Goal: Task Accomplishment & Management: Use online tool/utility

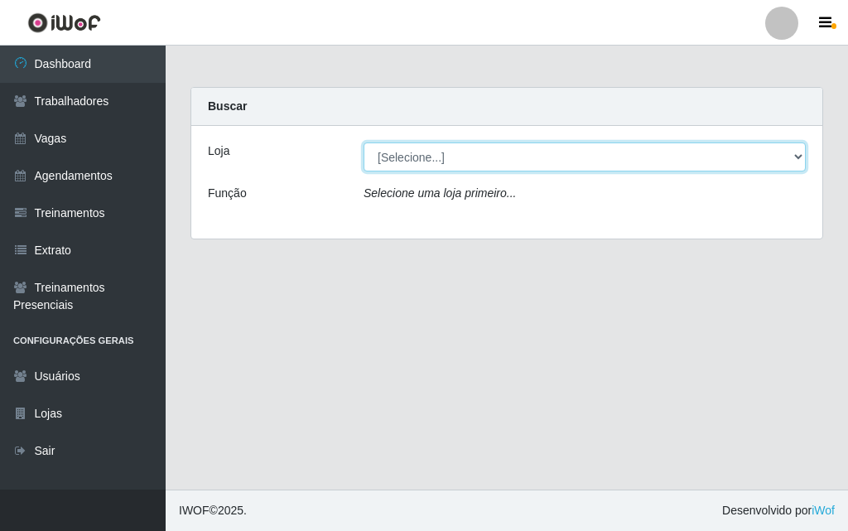
click at [431, 151] on select "[Selecione...] A fazendinha" at bounding box center [584, 156] width 442 height 29
select select "70"
click at [363, 142] on select "[Selecione...] A fazendinha" at bounding box center [584, 156] width 442 height 29
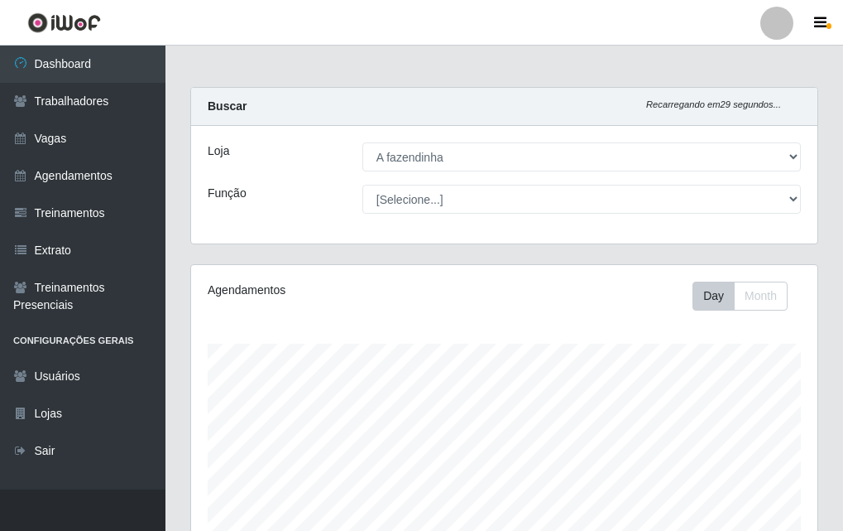
scroll to position [344, 627]
drag, startPoint x: 598, startPoint y: 206, endPoint x: 0, endPoint y: 326, distance: 610.4
click at [0, 334] on li "Configurações Gerais" at bounding box center [83, 341] width 166 height 34
click at [381, 267] on div "Agendamentos Day Month" at bounding box center [504, 437] width 627 height 344
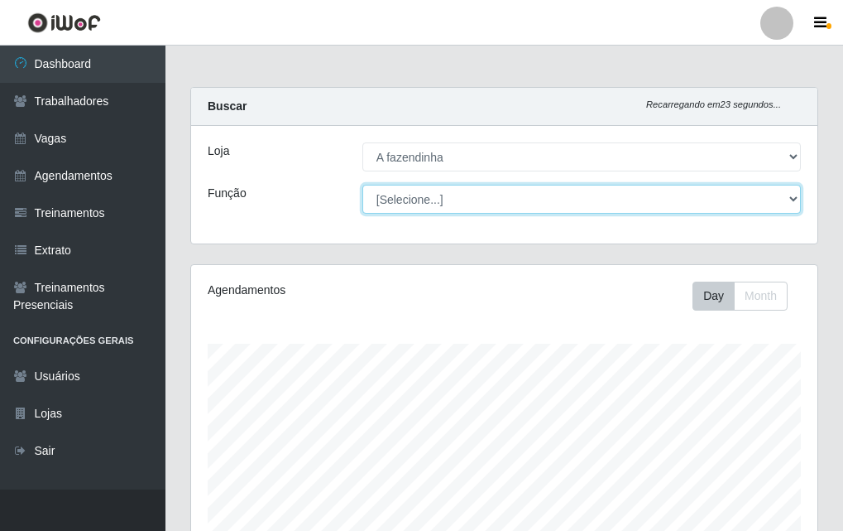
click at [465, 195] on select "[Selecione...] ASG ASG + ASG ++ Balconista Embalador Embalador + Embalador ++ O…" at bounding box center [582, 199] width 439 height 29
select select "79"
click at [363, 185] on select "[Selecione...] ASG ASG + ASG ++ Balconista Embalador Embalador + Embalador ++ O…" at bounding box center [582, 199] width 439 height 29
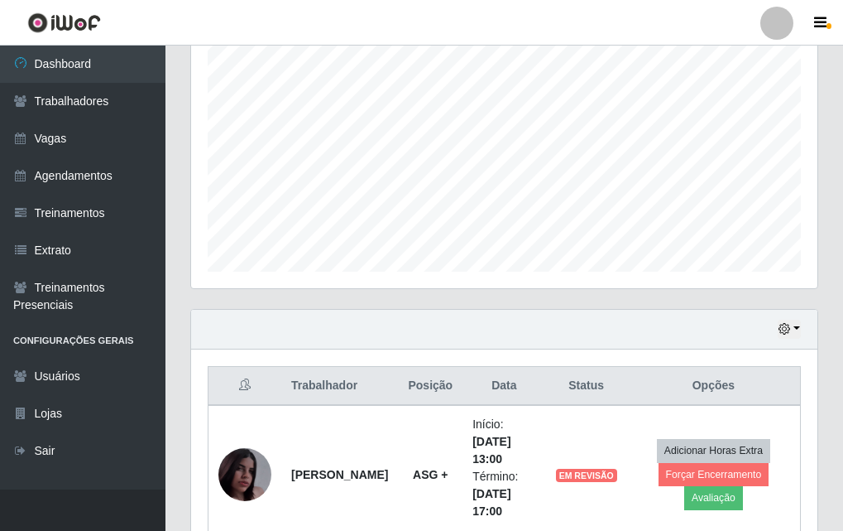
scroll to position [412, 0]
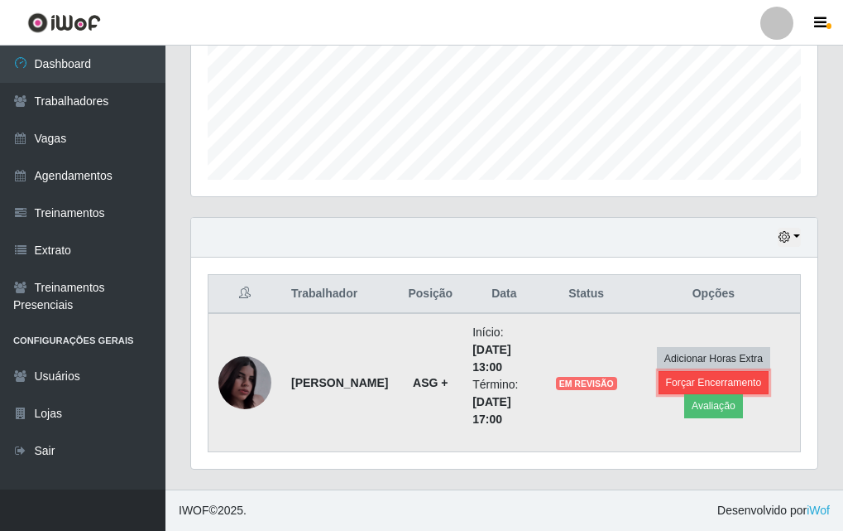
click at [691, 380] on button "Forçar Encerramento" at bounding box center [714, 382] width 111 height 23
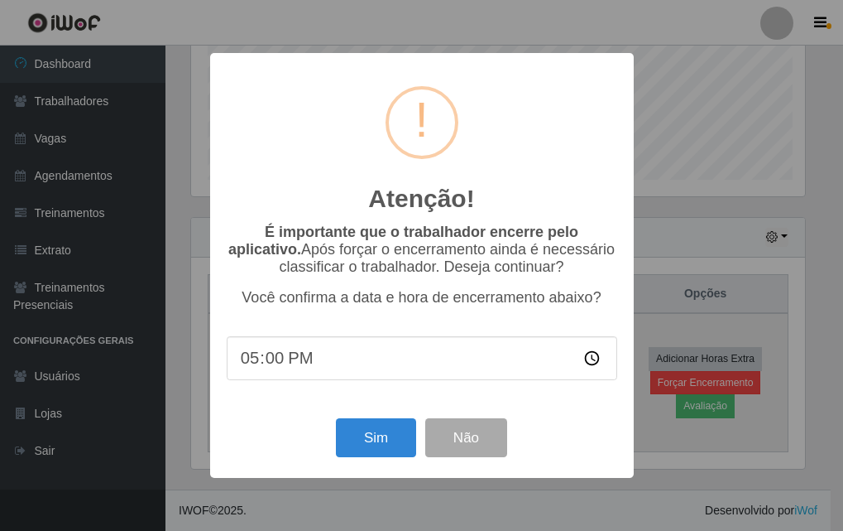
scroll to position [344, 618]
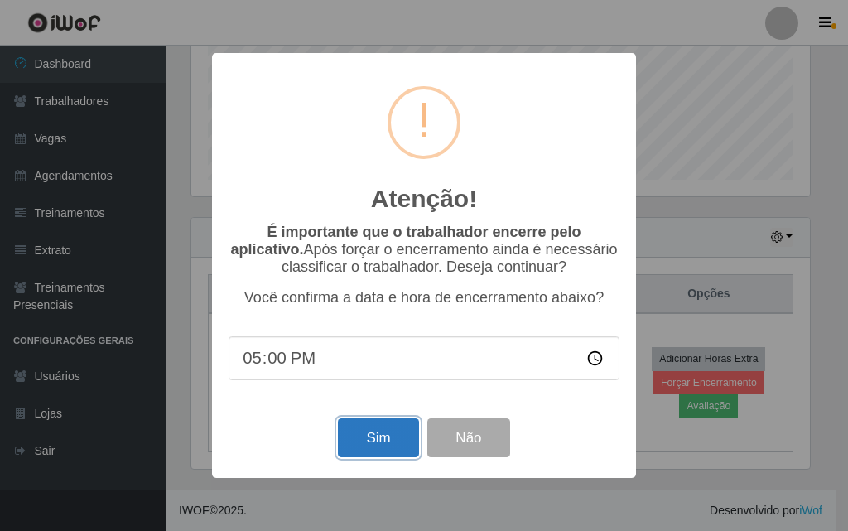
click at [392, 440] on button "Sim" at bounding box center [378, 437] width 80 height 39
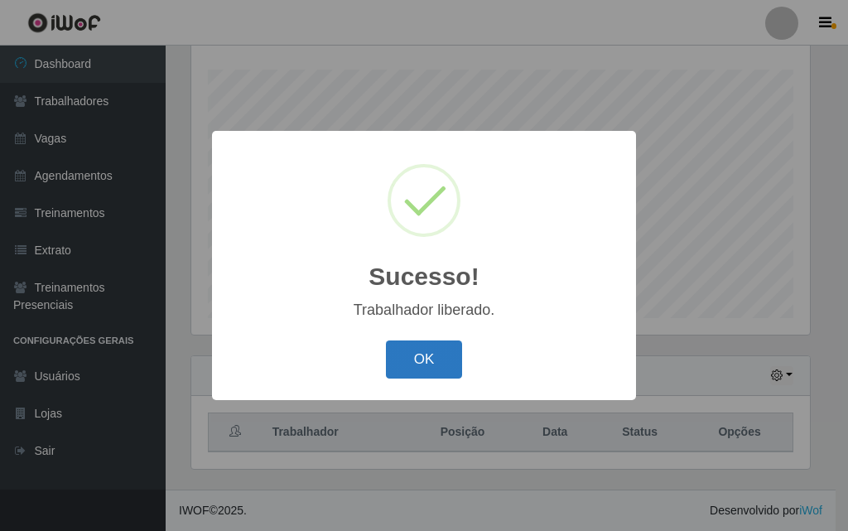
click at [427, 362] on button "OK" at bounding box center [424, 359] width 77 height 39
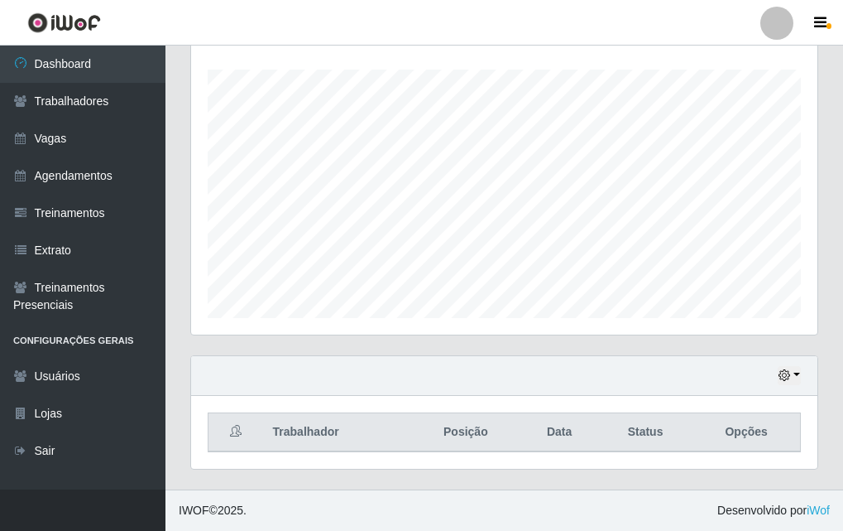
scroll to position [344, 627]
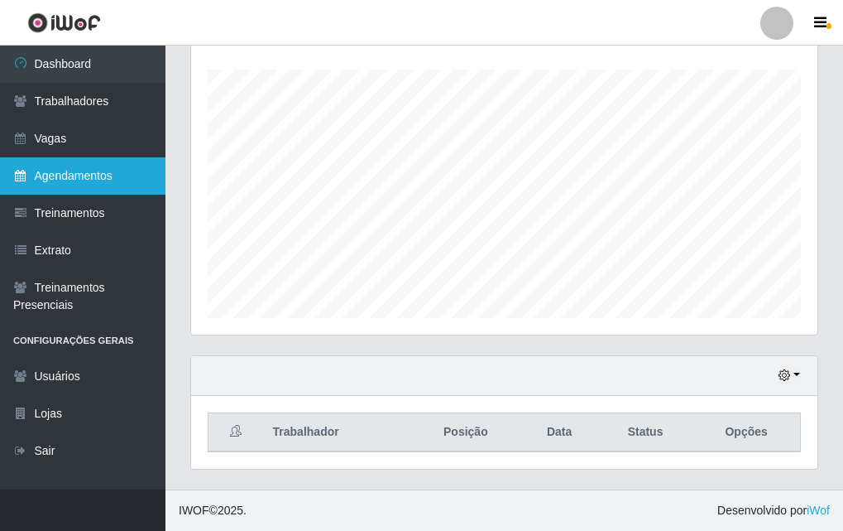
click at [113, 177] on link "Agendamentos" at bounding box center [83, 175] width 166 height 37
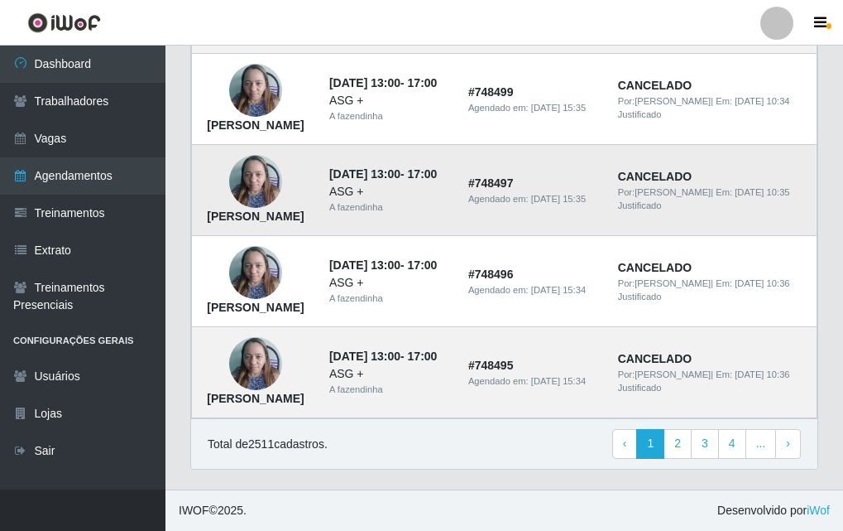
scroll to position [1458, 0]
click at [708, 450] on link "3" at bounding box center [705, 444] width 28 height 30
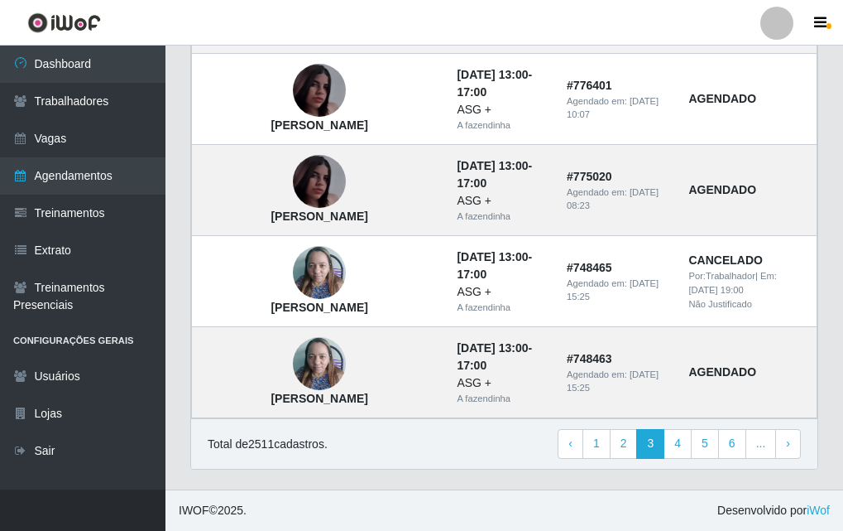
scroll to position [1267, 0]
click at [678, 450] on link "4" at bounding box center [678, 444] width 28 height 30
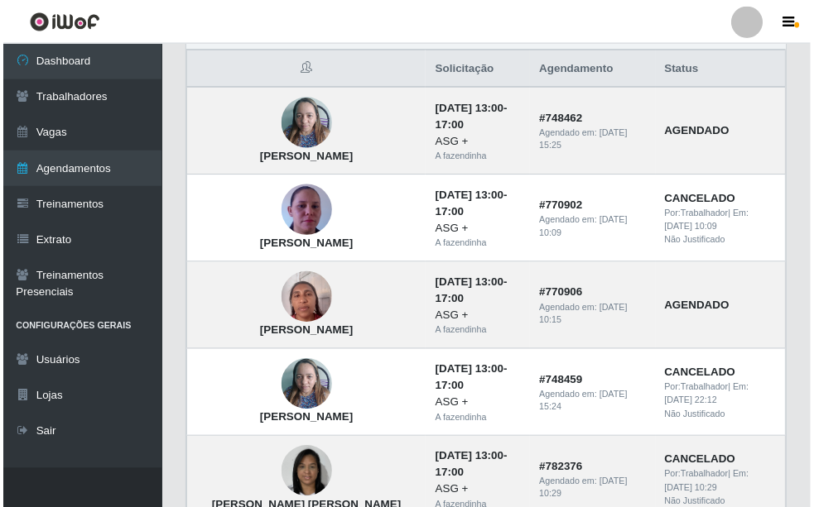
scroll to position [128, 0]
